Goal: Transaction & Acquisition: Download file/media

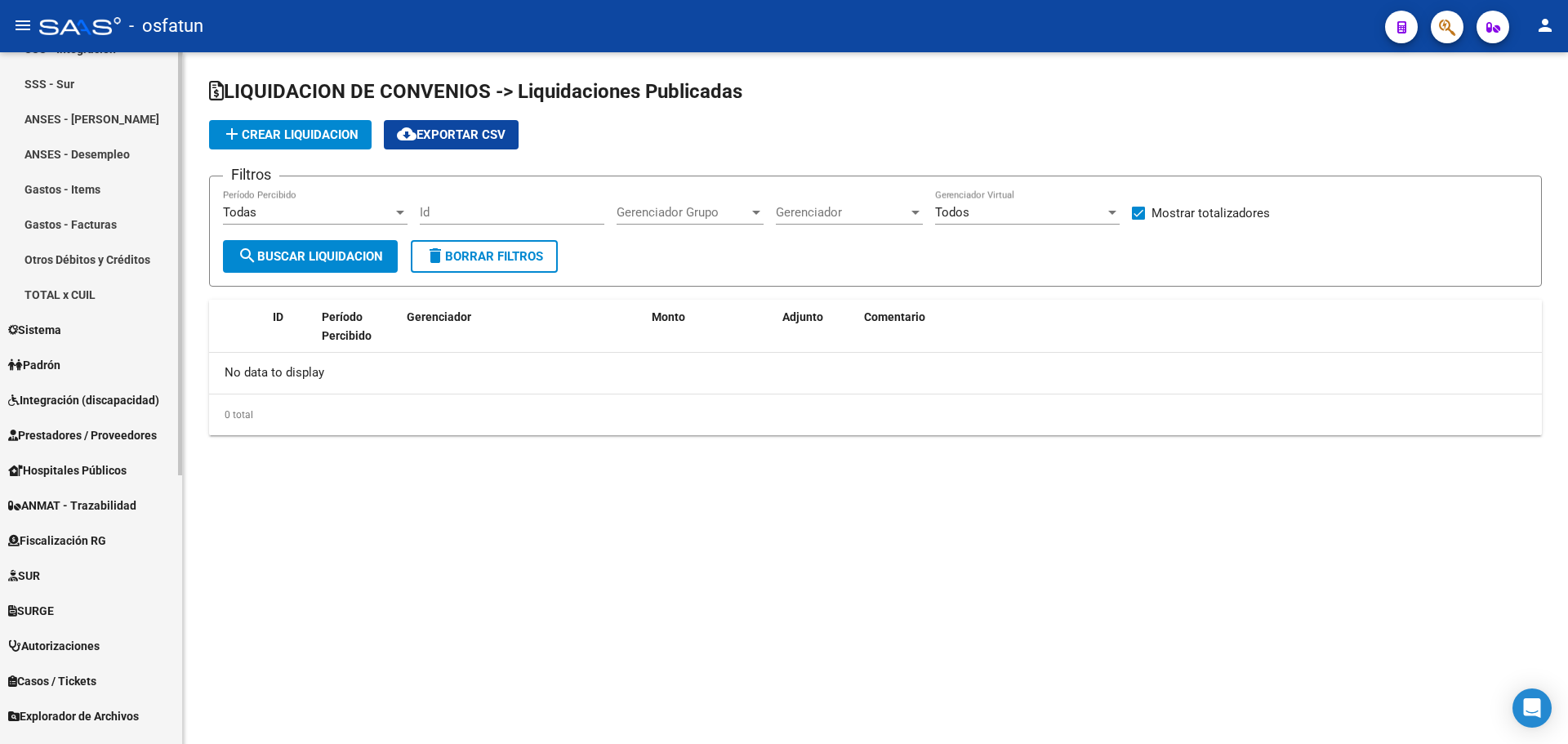
scroll to position [439, 0]
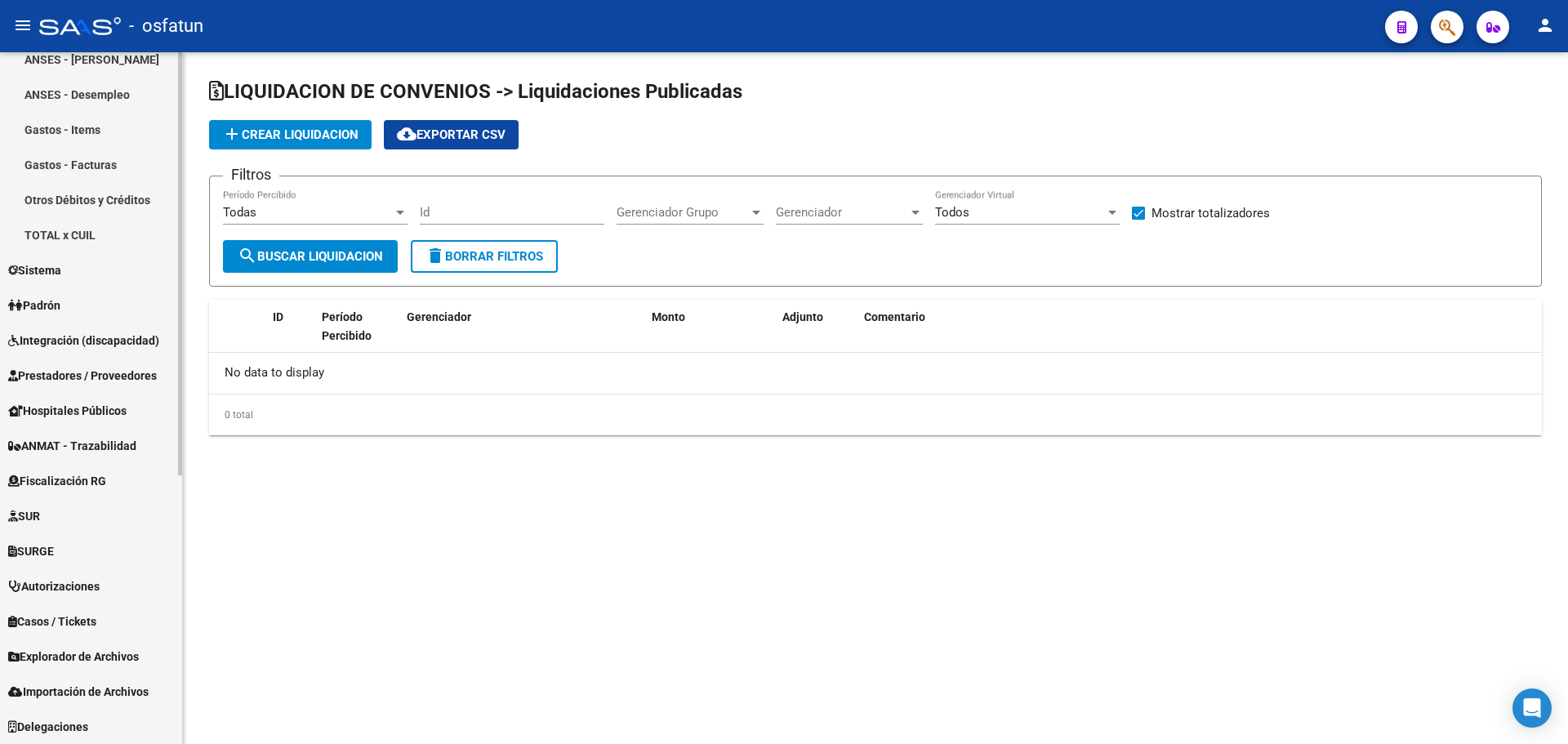
click at [79, 647] on span "Explorador de Archivos" at bounding box center [73, 656] width 131 height 18
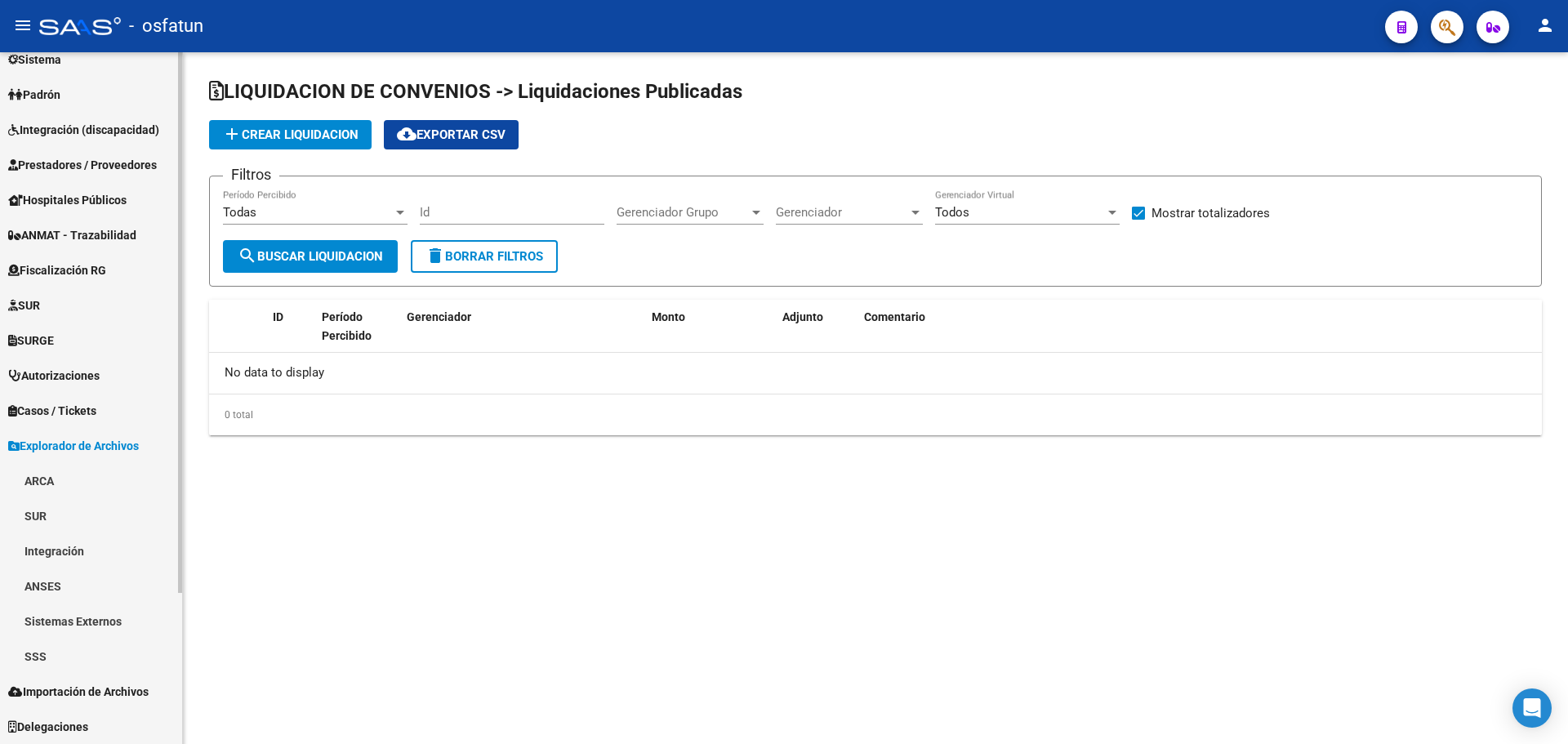
scroll to position [193, 0]
click at [44, 659] on link "SSS" at bounding box center [91, 656] width 182 height 35
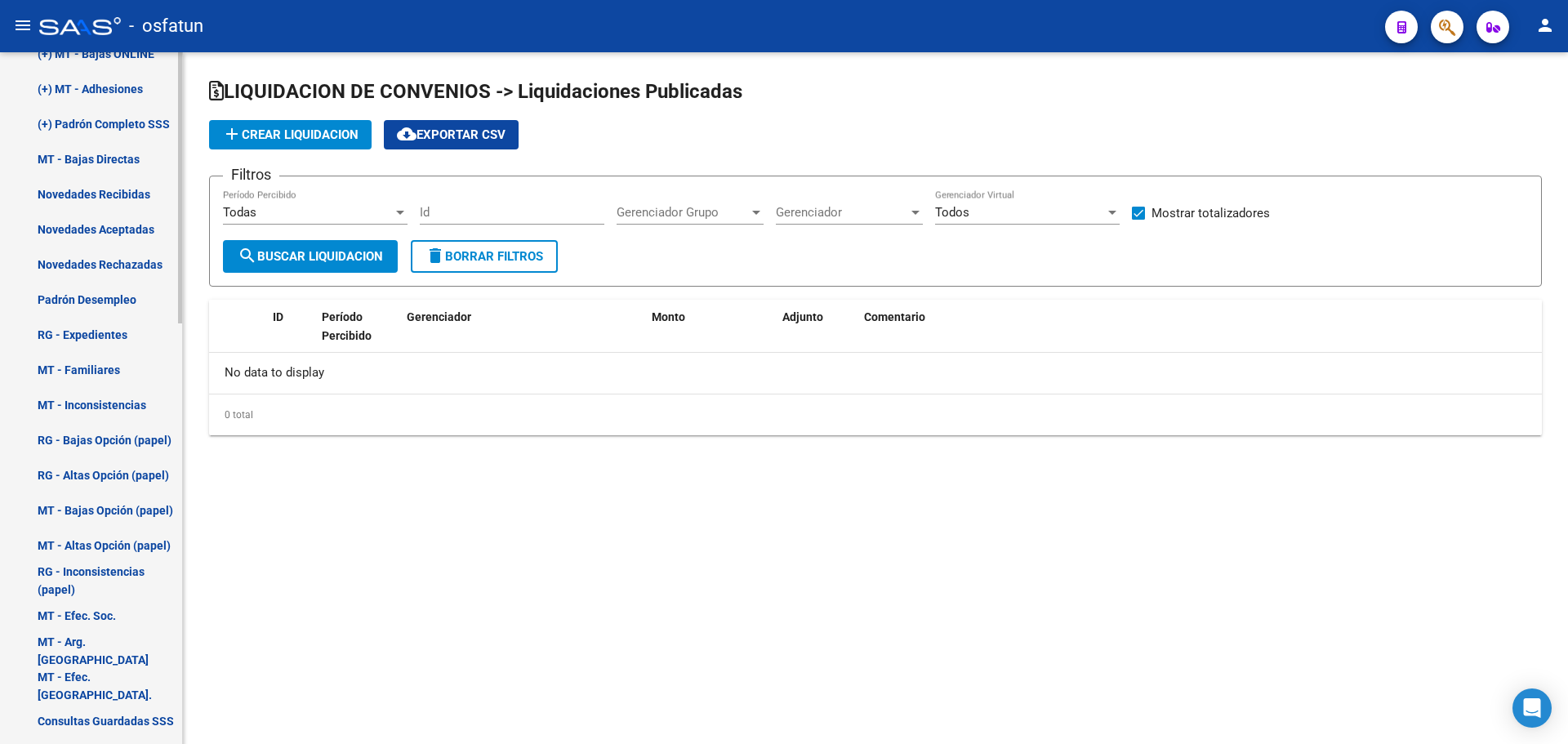
scroll to position [1009, 0]
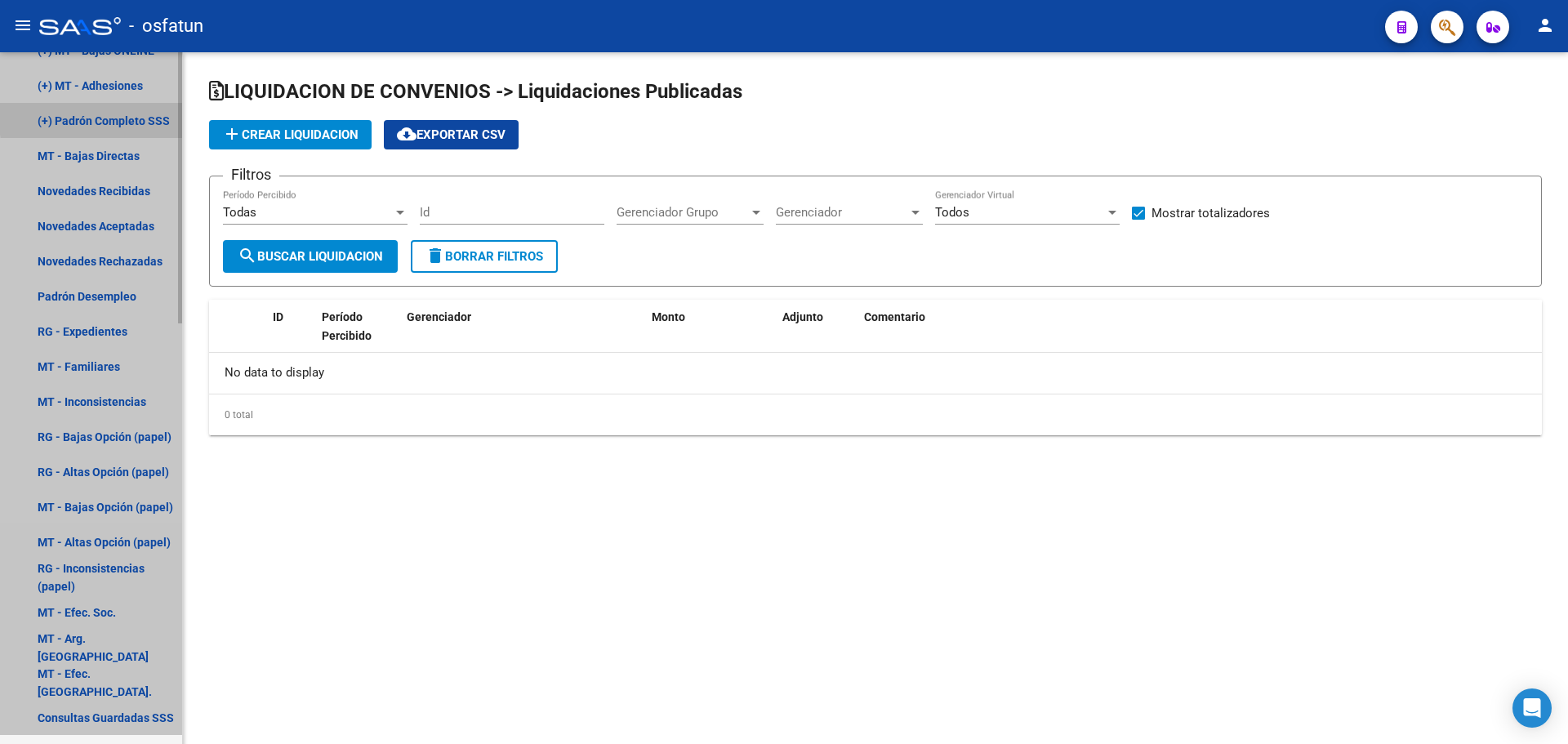
click at [153, 119] on link "(+) Padrón Completo SSS" at bounding box center [91, 120] width 182 height 35
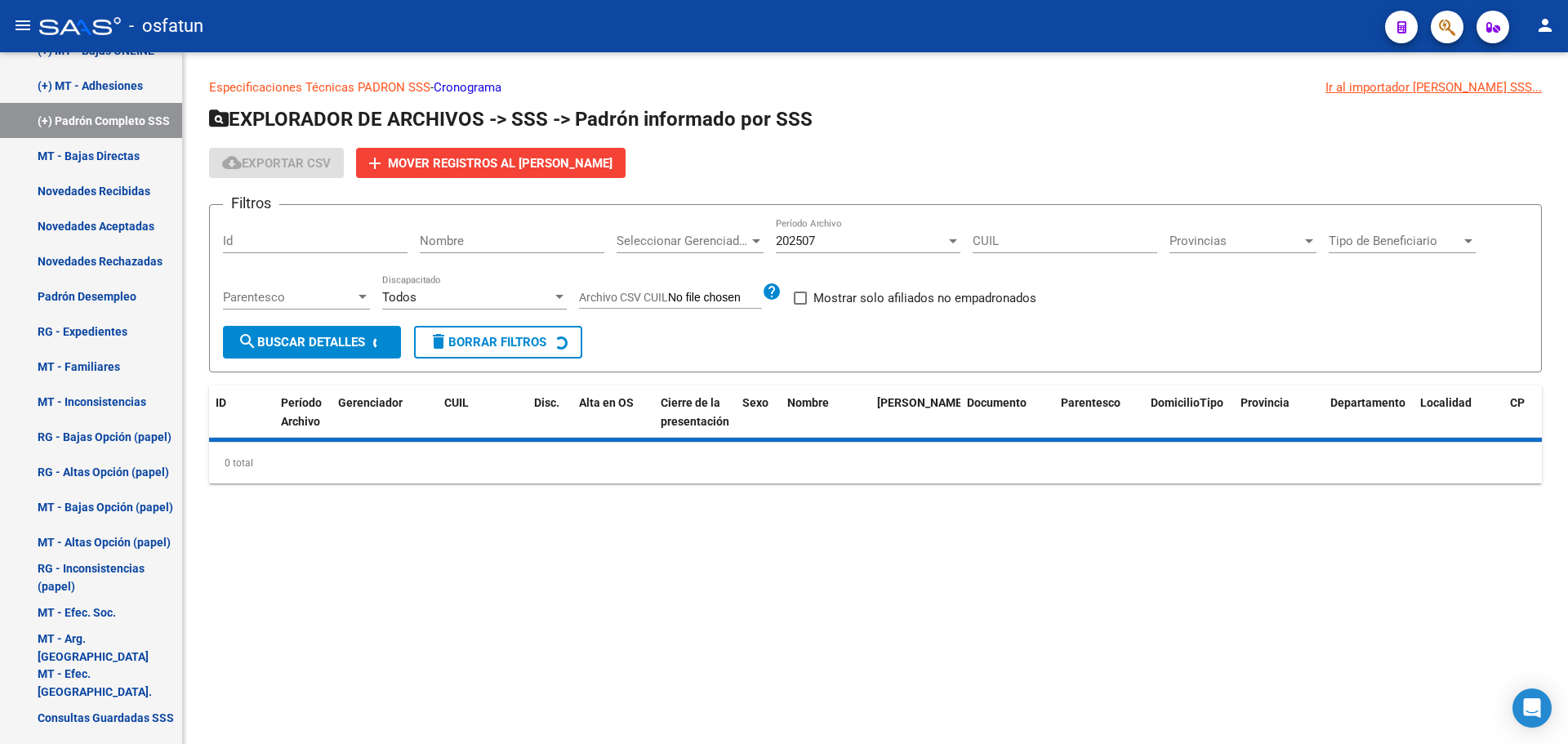
click at [816, 227] on div "202507 Período Archivo" at bounding box center [867, 235] width 184 height 35
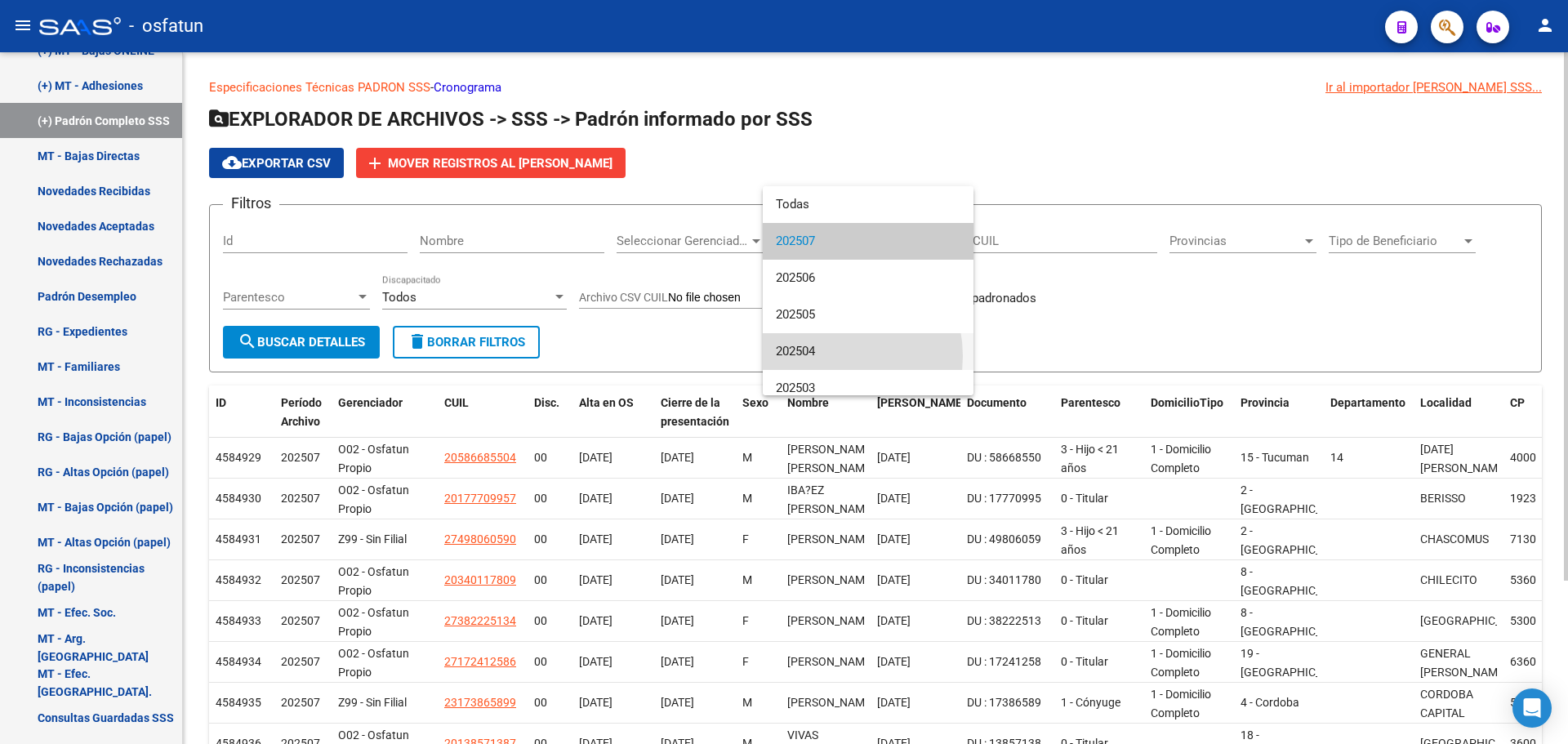
click at [821, 358] on span "202504" at bounding box center [867, 352] width 184 height 37
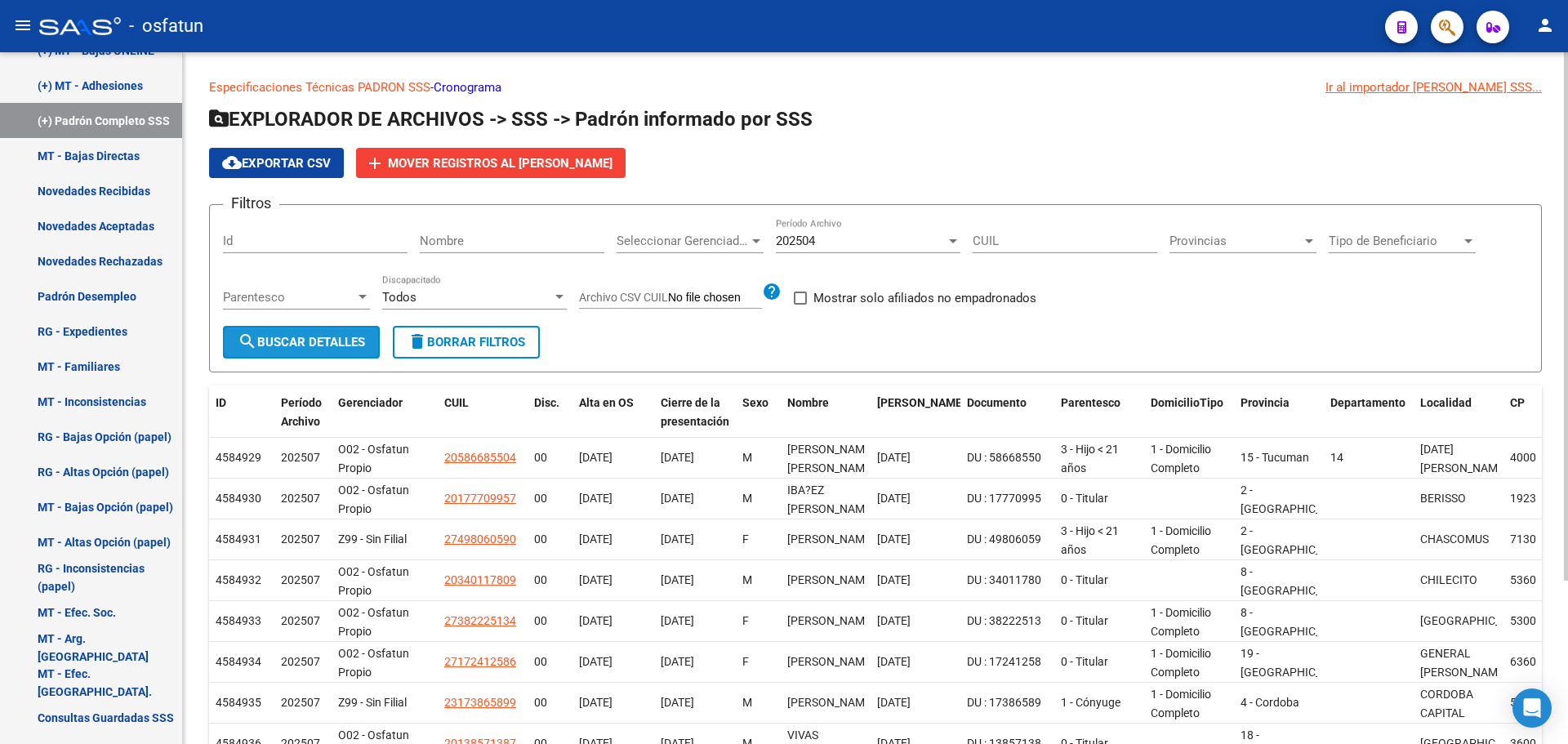
click at [357, 331] on button "search Buscar Detalles" at bounding box center [301, 341] width 157 height 32
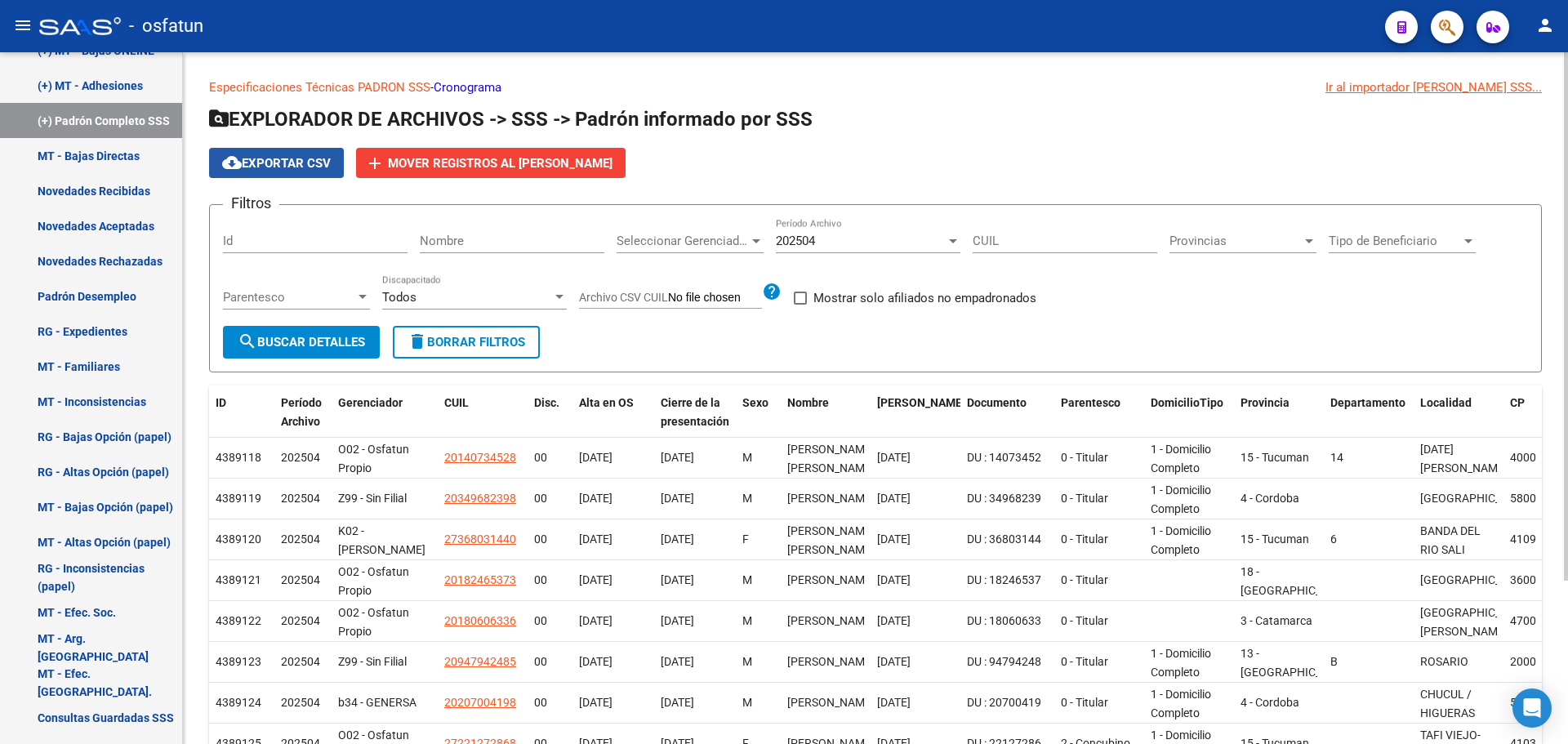
click at [312, 163] on span "cloud_download Exportar CSV" at bounding box center [277, 163] width 108 height 15
